Goal: Task Accomplishment & Management: Complete application form

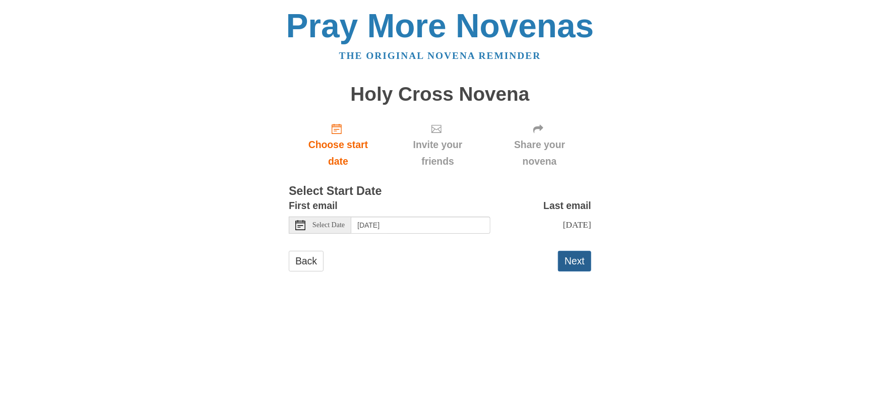
click at [569, 272] on button "Next" at bounding box center [574, 261] width 33 height 21
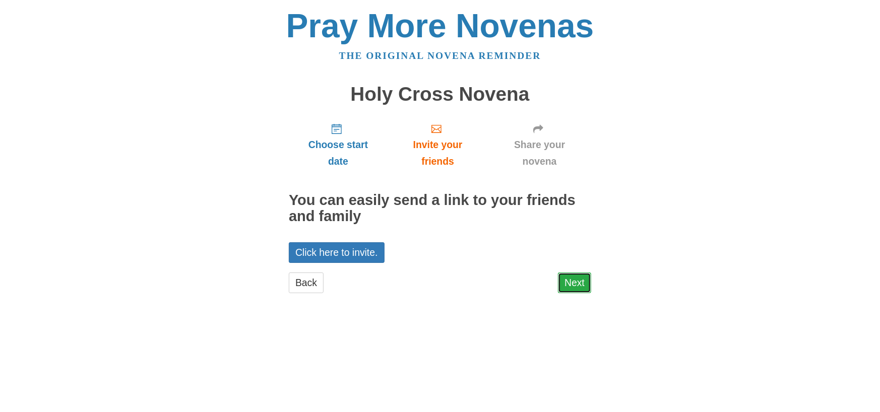
click at [569, 293] on link "Next" at bounding box center [574, 283] width 33 height 21
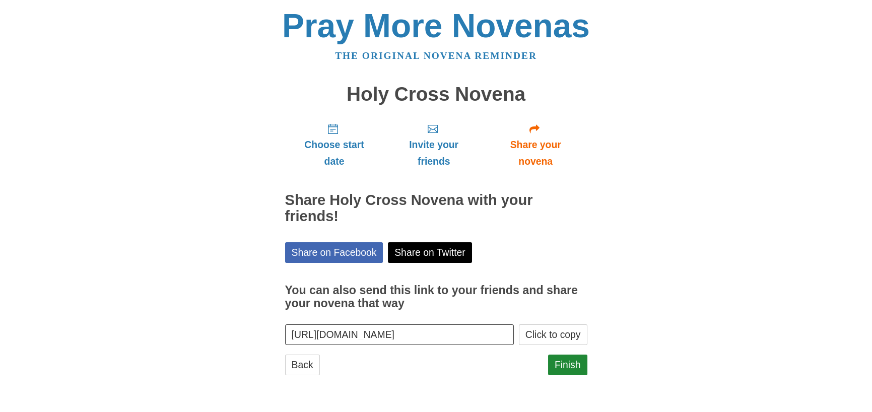
scroll to position [38, 0]
click at [564, 366] on link "Finish" at bounding box center [567, 365] width 39 height 21
